Goal: Task Accomplishment & Management: Use online tool/utility

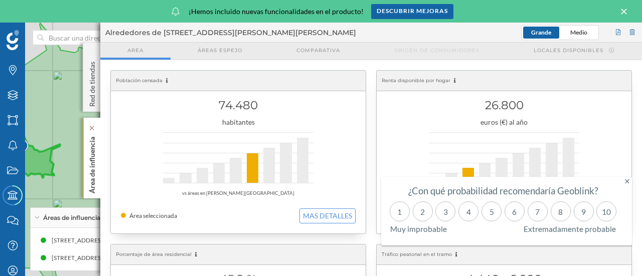
click at [94, 156] on p "Área de influencia" at bounding box center [92, 163] width 10 height 61
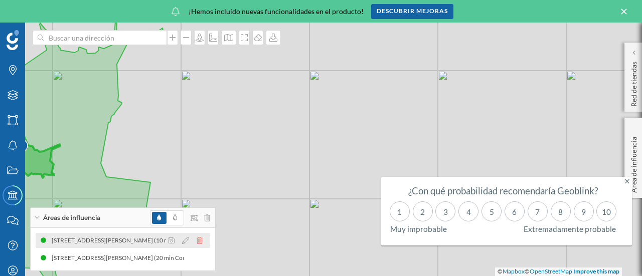
click at [202, 242] on icon at bounding box center [200, 240] width 6 height 7
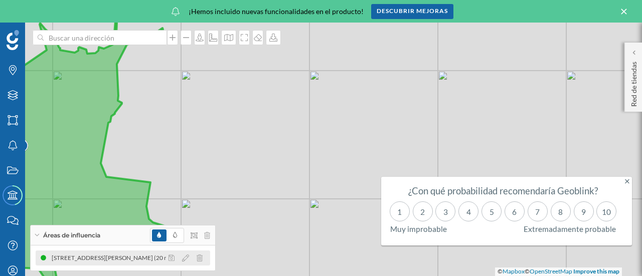
click at [202, 258] on icon at bounding box center [200, 258] width 6 height 7
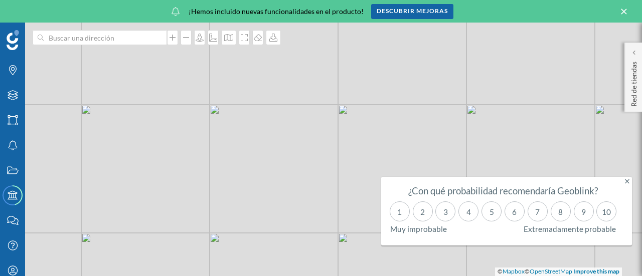
click at [624, 187] on div "¿Con qué probabilidad recomendaría Geoblink? 1 2 3 4 5 6 7 8 9 10 Muy improbabl…" at bounding box center [503, 211] width 244 height 69
click at [625, 181] on icon at bounding box center [627, 181] width 5 height 7
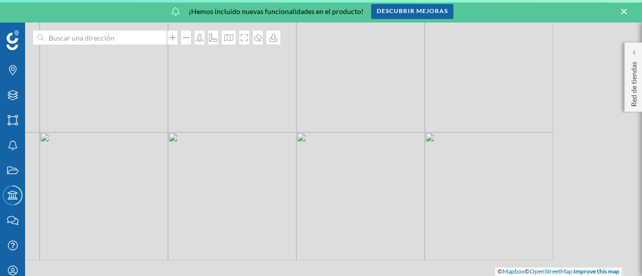
drag, startPoint x: 443, startPoint y: 191, endPoint x: 272, endPoint y: 90, distance: 198.5
click at [272, 90] on div "© Mapbox © OpenStreetMap Improve this map" at bounding box center [321, 150] width 642 height 254
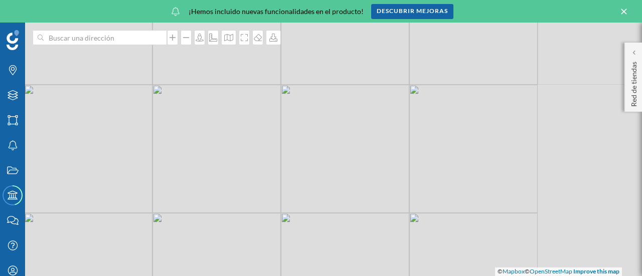
drag, startPoint x: 327, startPoint y: 129, endPoint x: 164, endPoint y: 171, distance: 168.5
click at [164, 171] on div "© Mapbox © OpenStreetMap Improve this map" at bounding box center [321, 150] width 642 height 254
drag, startPoint x: 431, startPoint y: 52, endPoint x: 338, endPoint y: 200, distance: 174.6
click at [338, 200] on div "© Mapbox © OpenStreetMap Improve this map" at bounding box center [321, 150] width 642 height 254
drag, startPoint x: 414, startPoint y: 126, endPoint x: 366, endPoint y: 282, distance: 163.2
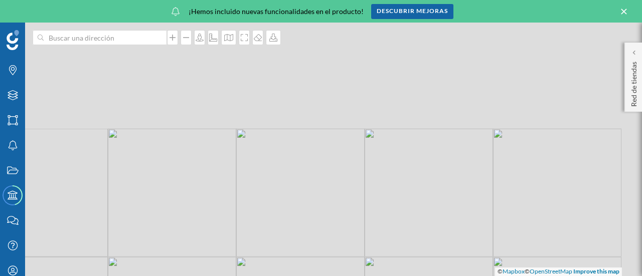
click at [366, 276] on html "Marcas Capas Áreas Notificaciones Estados Academy Contacta con nosotros Centro …" at bounding box center [321, 138] width 642 height 276
drag, startPoint x: 364, startPoint y: 94, endPoint x: 332, endPoint y: 218, distance: 127.7
click at [332, 218] on div "© Mapbox © OpenStreetMap Improve this map" at bounding box center [321, 150] width 642 height 254
drag, startPoint x: 385, startPoint y: 147, endPoint x: 247, endPoint y: 243, distance: 168.2
click at [247, 243] on div "© Mapbox © OpenStreetMap Improve this map" at bounding box center [321, 150] width 642 height 254
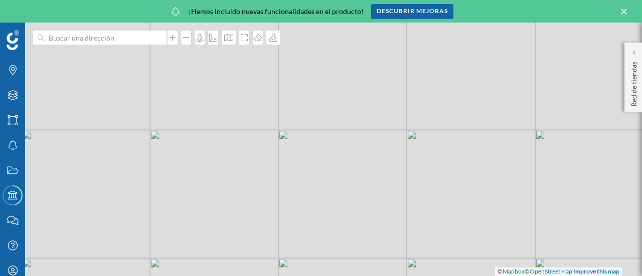
drag, startPoint x: 422, startPoint y: 182, endPoint x: 328, endPoint y: 149, distance: 99.9
click at [328, 149] on div "© Mapbox © OpenStreetMap Improve this map" at bounding box center [321, 150] width 642 height 254
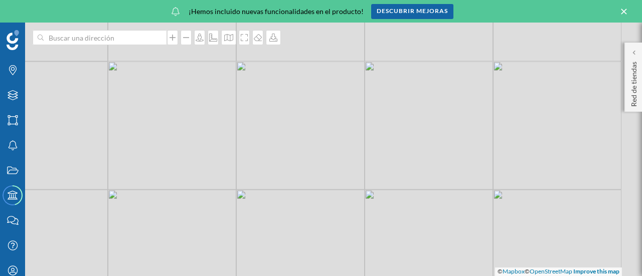
drag, startPoint x: 384, startPoint y: 170, endPoint x: 326, endPoint y: 145, distance: 62.9
click at [326, 145] on div "© Mapbox © OpenStreetMap Improve this map" at bounding box center [321, 150] width 642 height 254
drag, startPoint x: 167, startPoint y: 234, endPoint x: 233, endPoint y: 146, distance: 109.7
click at [233, 146] on div "© Mapbox © OpenStreetMap Improve this map" at bounding box center [321, 150] width 642 height 254
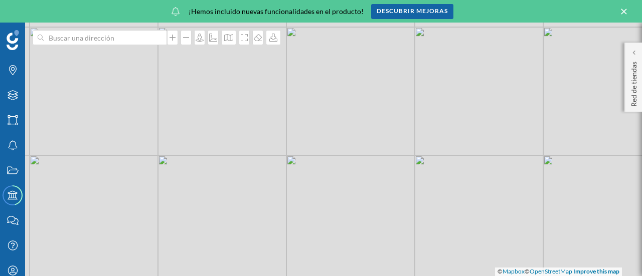
drag, startPoint x: 197, startPoint y: 215, endPoint x: 245, endPoint y: 163, distance: 70.6
click at [245, 163] on div "© Mapbox © OpenStreetMap Improve this map" at bounding box center [321, 150] width 642 height 254
drag, startPoint x: 143, startPoint y: 205, endPoint x: 219, endPoint y: 188, distance: 77.6
click at [219, 188] on div "© Mapbox © OpenStreetMap Improve this map" at bounding box center [321, 150] width 642 height 254
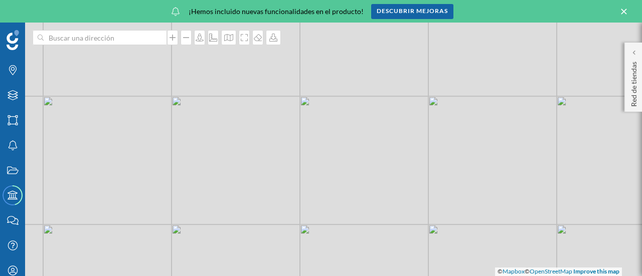
click at [190, 196] on div "© Mapbox © OpenStreetMap Improve this map" at bounding box center [321, 150] width 642 height 254
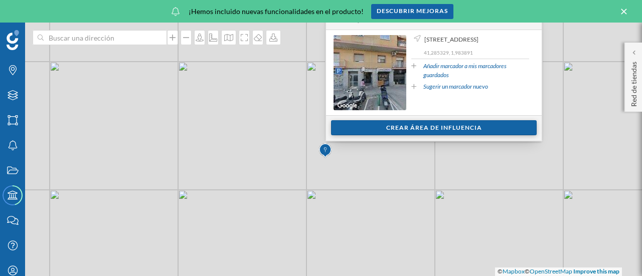
click at [365, 133] on div "Crear área de influencia" at bounding box center [434, 127] width 206 height 15
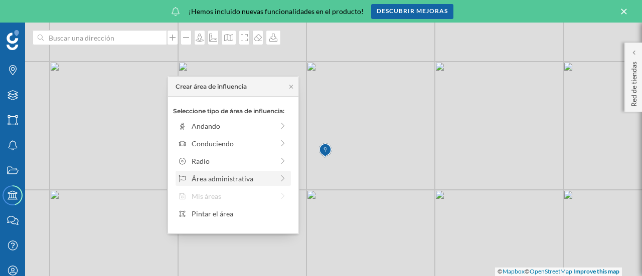
click at [282, 178] on icon at bounding box center [282, 178] width 9 height 7
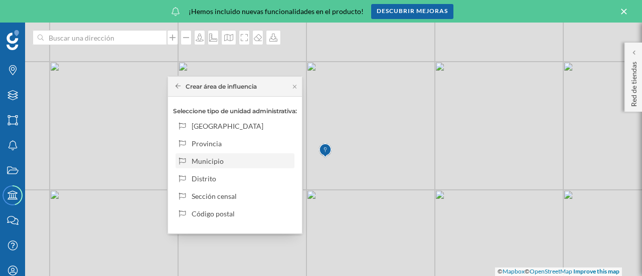
click at [260, 160] on div "Municipio" at bounding box center [241, 161] width 99 height 11
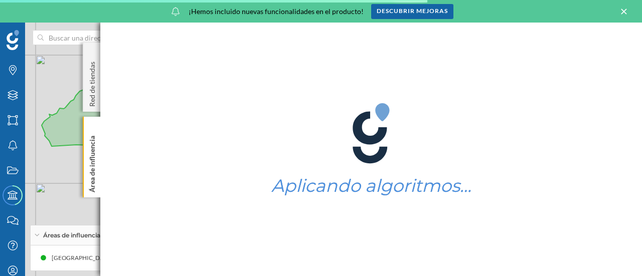
drag, startPoint x: 63, startPoint y: 144, endPoint x: 70, endPoint y: 147, distance: 7.8
click at [70, 147] on div "© Mapbox © OpenStreetMap Improve this map" at bounding box center [321, 150] width 642 height 254
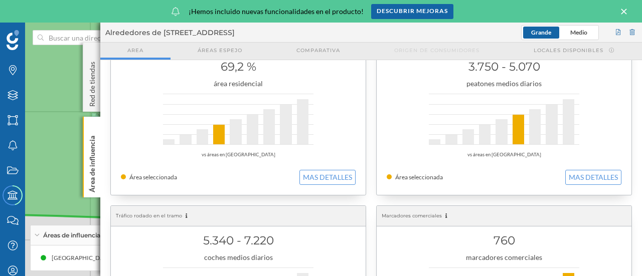
scroll to position [314, 0]
